Goal: Task Accomplishment & Management: Manage account settings

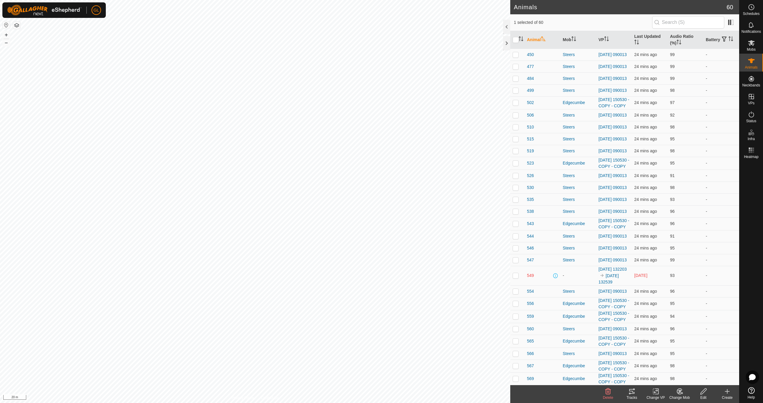
click at [635, 392] on icon at bounding box center [631, 391] width 7 height 7
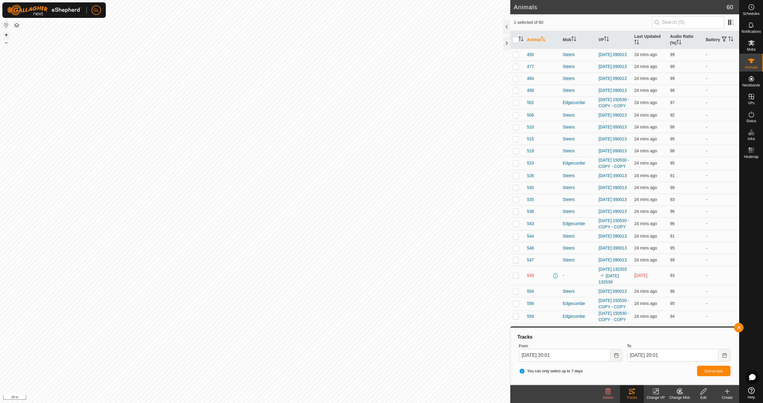
click at [5, 34] on button "+" at bounding box center [6, 34] width 7 height 7
click at [4, 34] on button "+" at bounding box center [6, 34] width 7 height 7
click at [5, 34] on button "+" at bounding box center [6, 34] width 7 height 7
click at [6, 43] on button "–" at bounding box center [6, 42] width 7 height 7
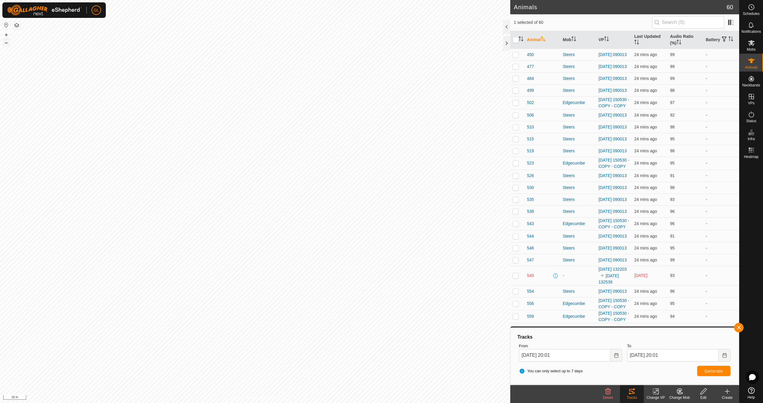
click at [6, 43] on button "–" at bounding box center [6, 42] width 7 height 7
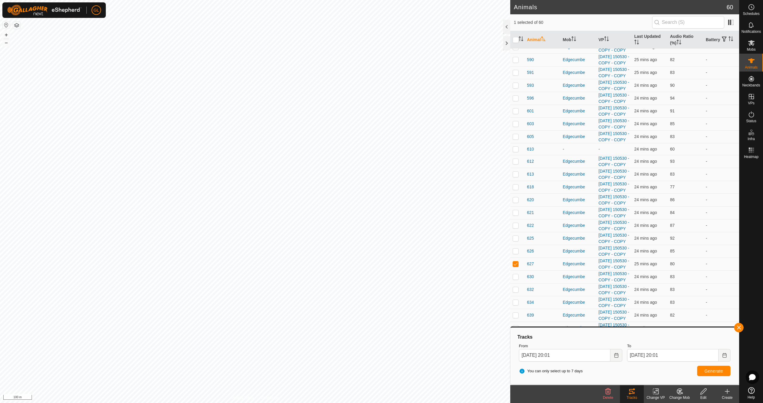
scroll to position [666, 0]
click at [515, 261] on p-checkbox at bounding box center [516, 263] width 6 height 5
checkbox input "false"
click at [741, 327] on button "button" at bounding box center [739, 328] width 10 height 10
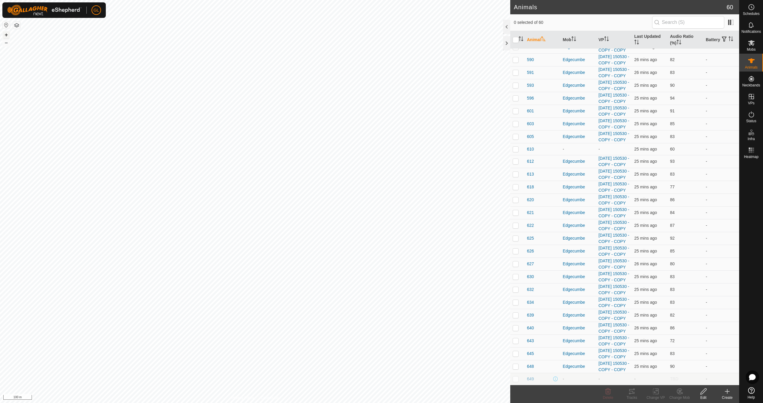
click at [5, 34] on button "+" at bounding box center [6, 34] width 7 height 7
click at [4, 34] on button "+" at bounding box center [6, 34] width 7 height 7
click at [8, 33] on button "+" at bounding box center [6, 34] width 7 height 7
click at [714, 95] on link "In Rotation" at bounding box center [713, 96] width 51 height 12
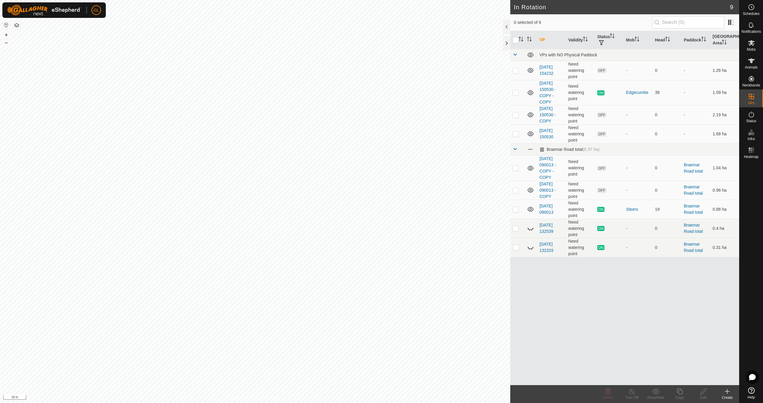
click at [730, 393] on icon at bounding box center [727, 391] width 7 height 7
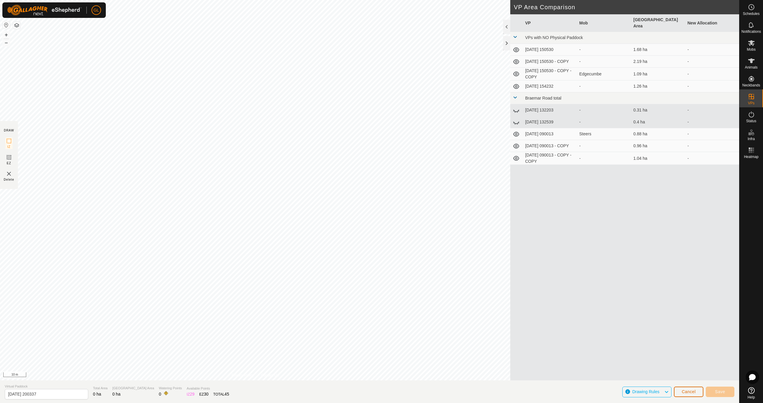
click at [684, 391] on span "Cancel" at bounding box center [689, 391] width 14 height 5
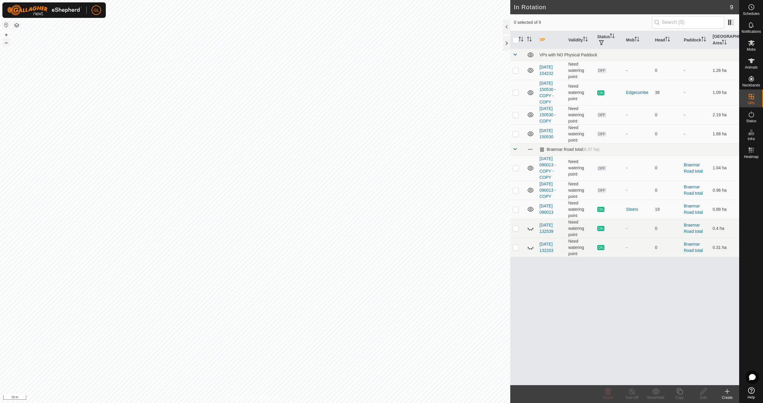
click at [5, 42] on button "–" at bounding box center [6, 42] width 7 height 7
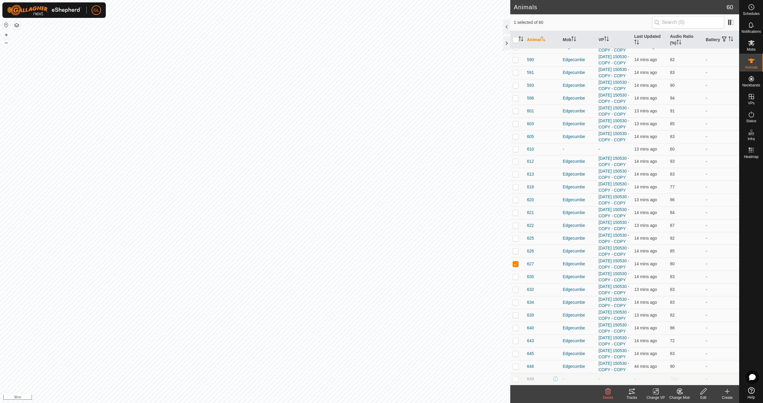
scroll to position [658, 0]
click at [656, 392] on icon at bounding box center [656, 392] width 4 height 4
click at [669, 377] on link "Turn Off VP" at bounding box center [673, 378] width 59 height 12
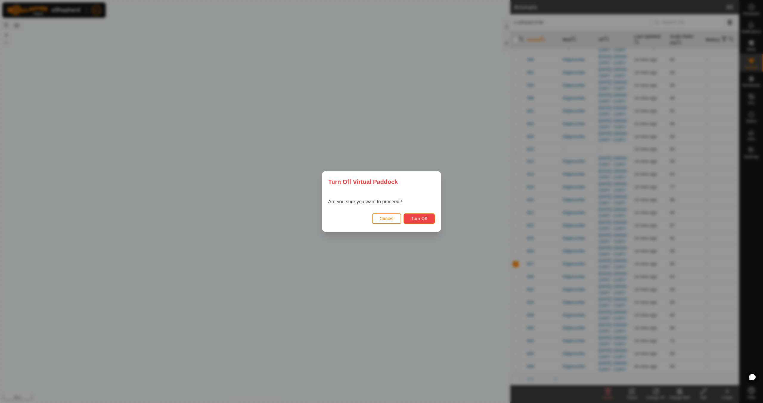
click at [424, 217] on span "Turn Off" at bounding box center [419, 218] width 16 height 5
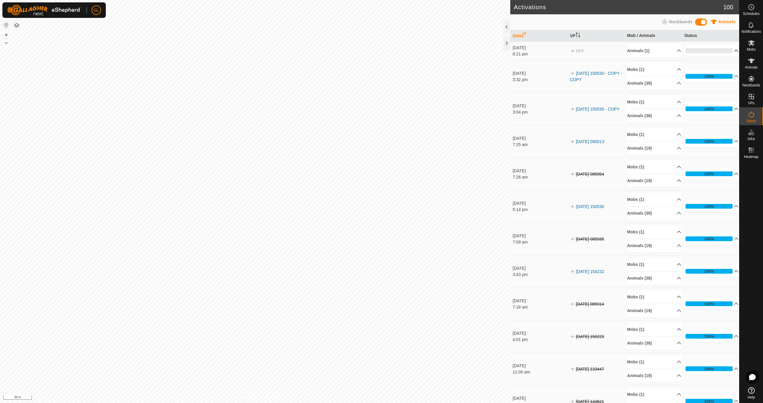
click at [729, 49] on p-accordion-header "0%" at bounding box center [711, 51] width 54 height 12
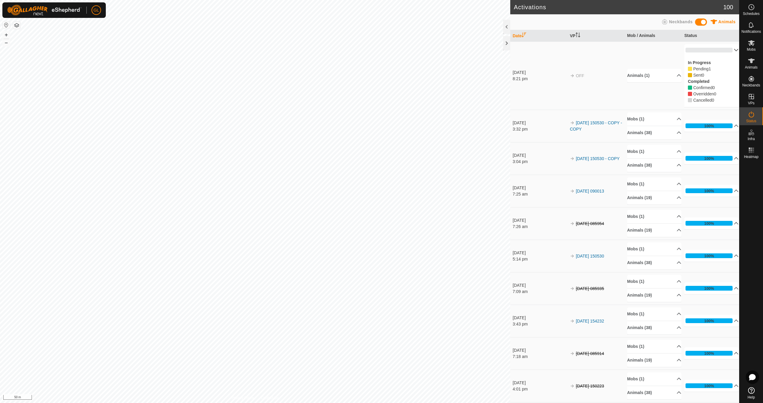
click at [729, 49] on p-accordion-header "0%" at bounding box center [711, 50] width 54 height 12
